Goal: Information Seeking & Learning: Learn about a topic

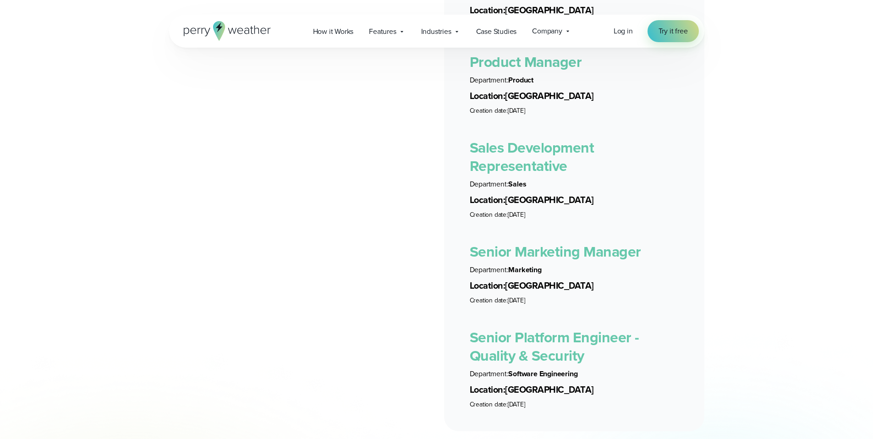
scroll to position [1889, 0]
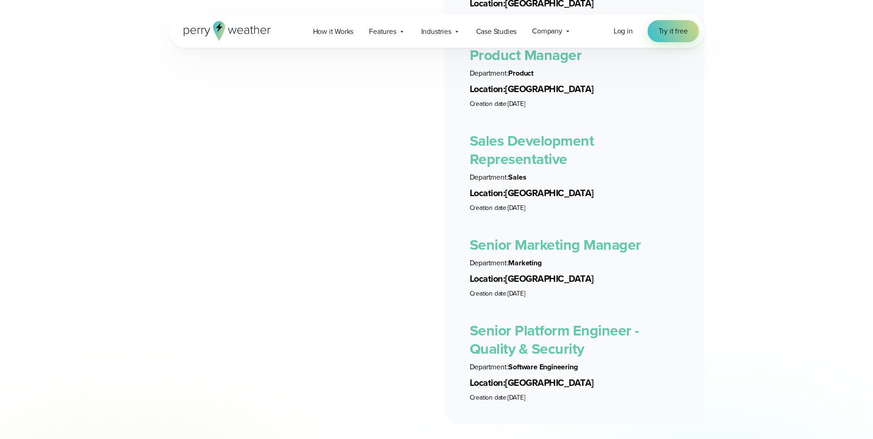
click at [540, 340] on link "Senior Platform Engineer - Quality & Security" at bounding box center [555, 339] width 170 height 40
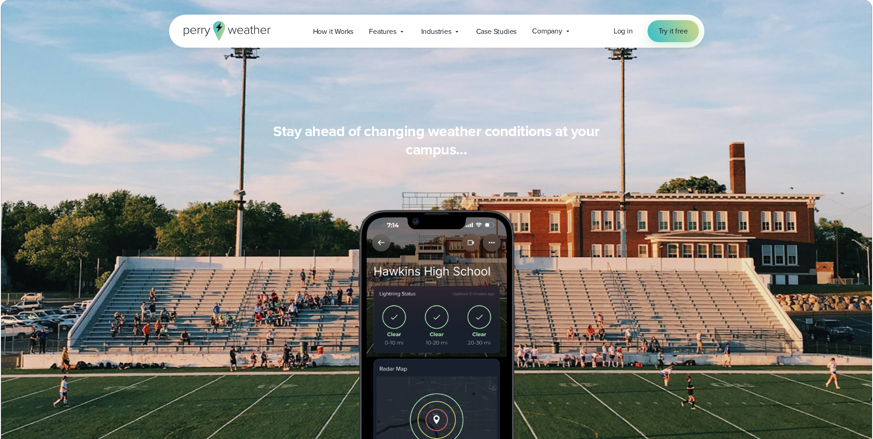
scroll to position [883, 0]
